Goal: Task Accomplishment & Management: Use online tool/utility

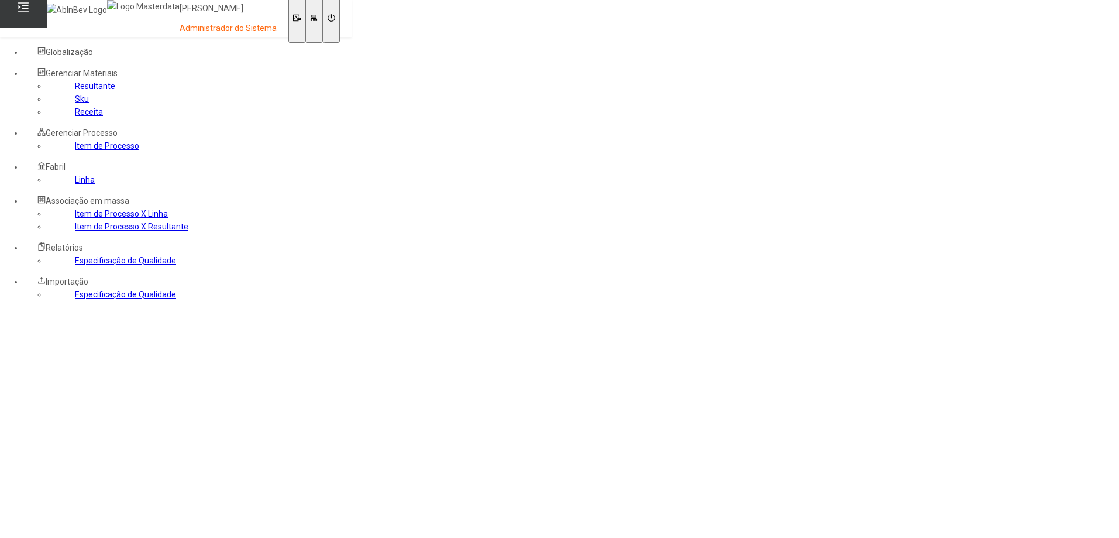
click at [75, 116] on link "Receita" at bounding box center [89, 111] width 28 height 9
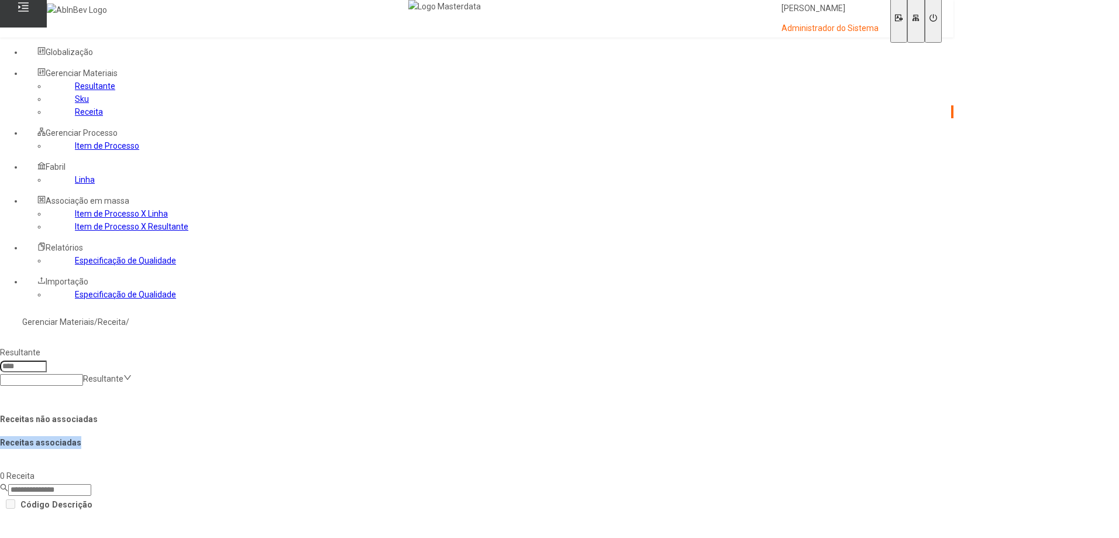
drag, startPoint x: 817, startPoint y: 156, endPoint x: 937, endPoint y: 166, distance: 120.3
click at [929, 436] on h4 "Receitas associadas" at bounding box center [477, 442] width 954 height 13
click at [937, 436] on h4 "Receitas associadas" at bounding box center [477, 442] width 954 height 13
drag, startPoint x: 346, startPoint y: 158, endPoint x: 529, endPoint y: 154, distance: 183.1
click at [508, 412] on h4 "Receitas não associadas" at bounding box center [477, 418] width 954 height 13
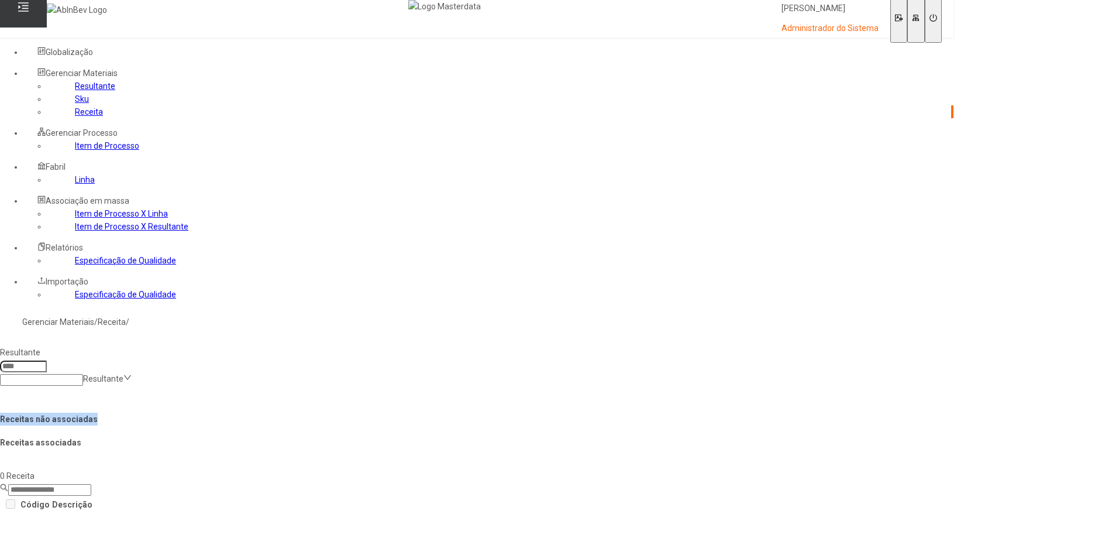
click at [529, 412] on h4 "Receitas não associadas" at bounding box center [477, 418] width 954 height 13
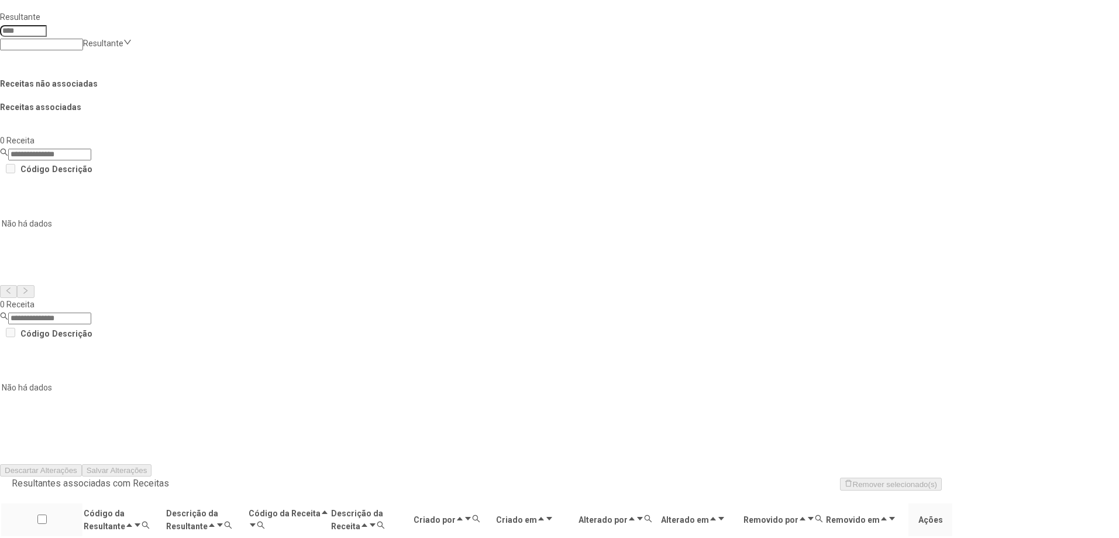
scroll to position [356, 0]
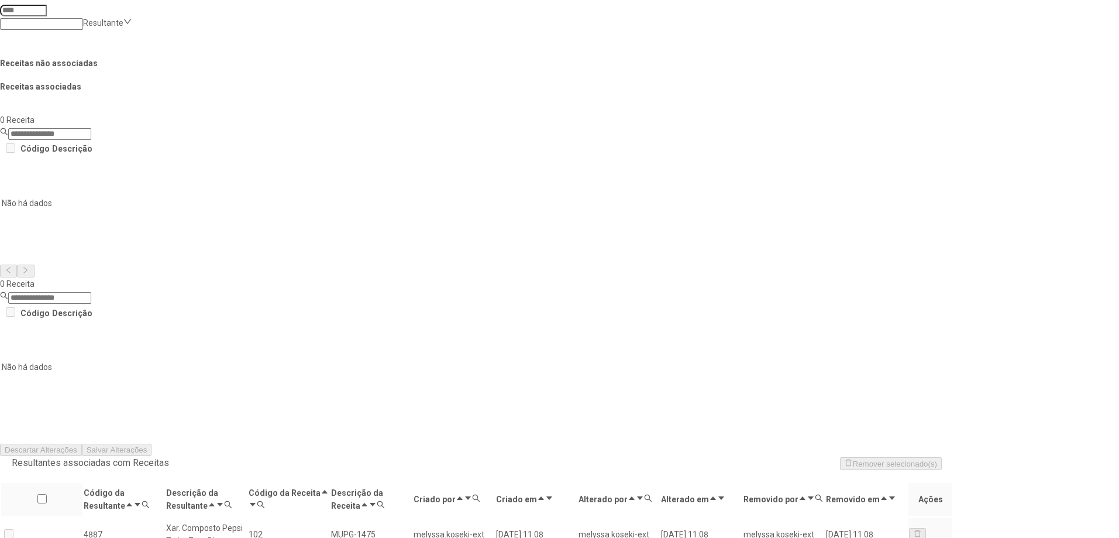
drag, startPoint x: 318, startPoint y: 126, endPoint x: 783, endPoint y: 342, distance: 512.8
click at [438, 443] on div "Descartar Alterações Salvar Alterações" at bounding box center [477, 449] width 954 height 13
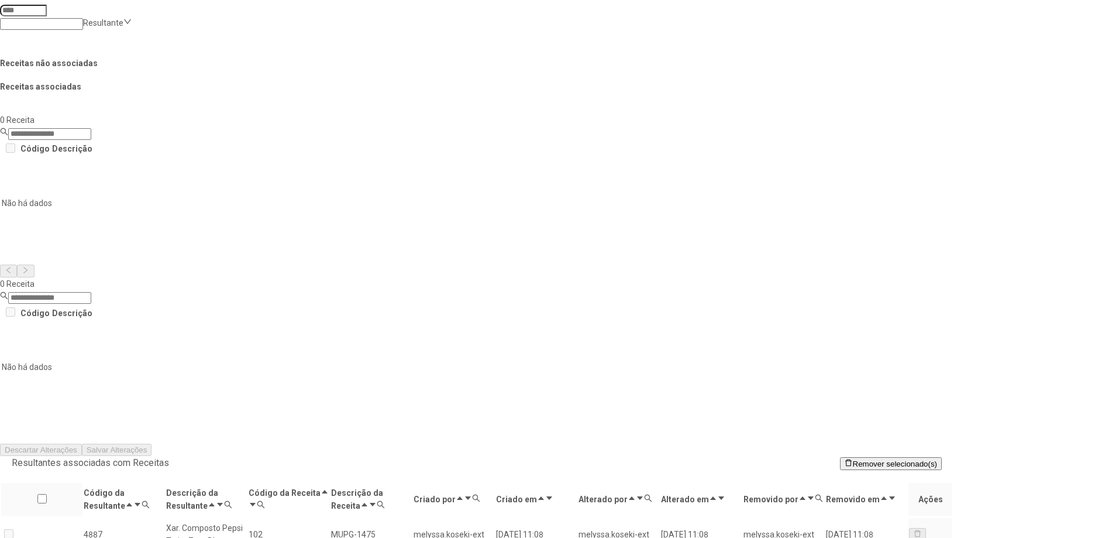
click at [232, 500] on icon at bounding box center [228, 504] width 8 height 8
click at [115, 187] on input "text" at bounding box center [60, 193] width 110 height 12
type input "*******"
click at [104, 205] on span "Remover" at bounding box center [89, 209] width 32 height 9
drag, startPoint x: 276, startPoint y: 127, endPoint x: 965, endPoint y: 397, distance: 740.1
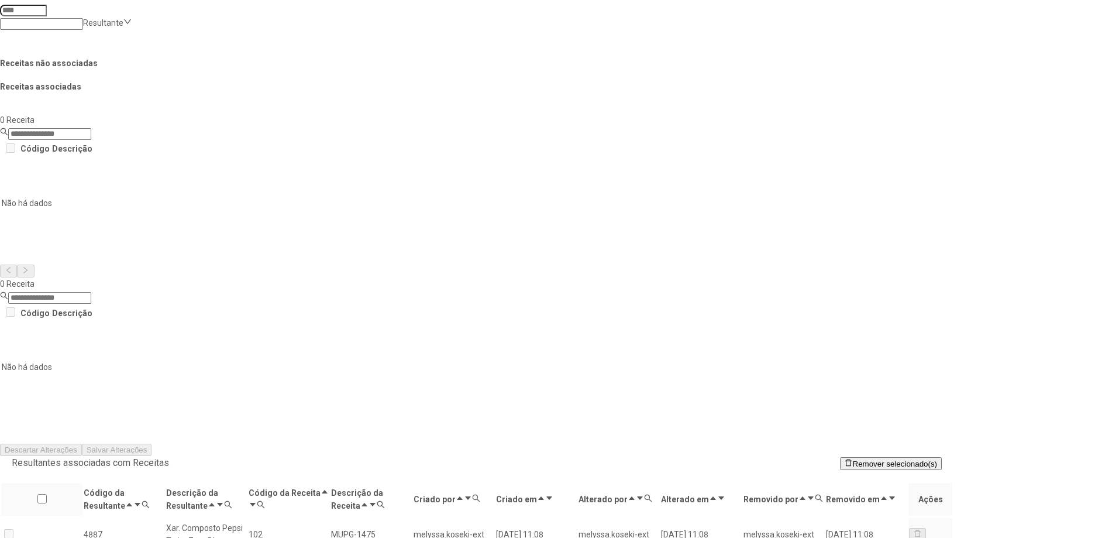
click at [570, 52] on div "Resultante Resultante Receitas não associadas Receitas associadas 0 Receita Cód…" at bounding box center [477, 220] width 954 height 470
